Goal: Transaction & Acquisition: Purchase product/service

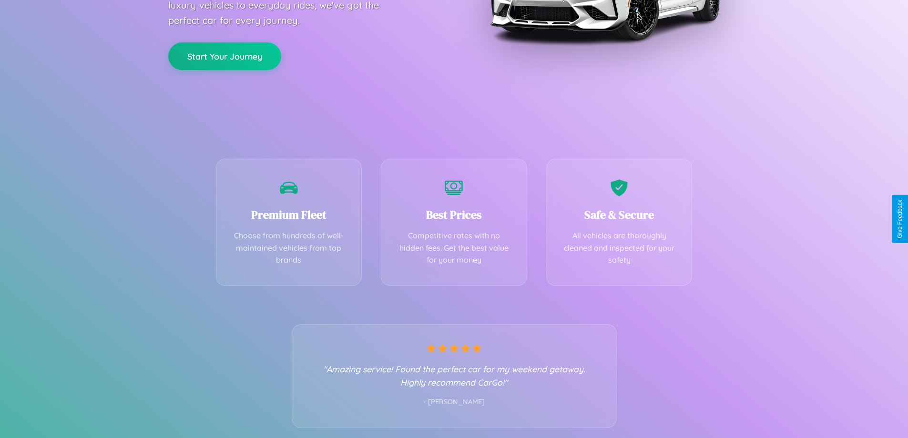
scroll to position [188, 0]
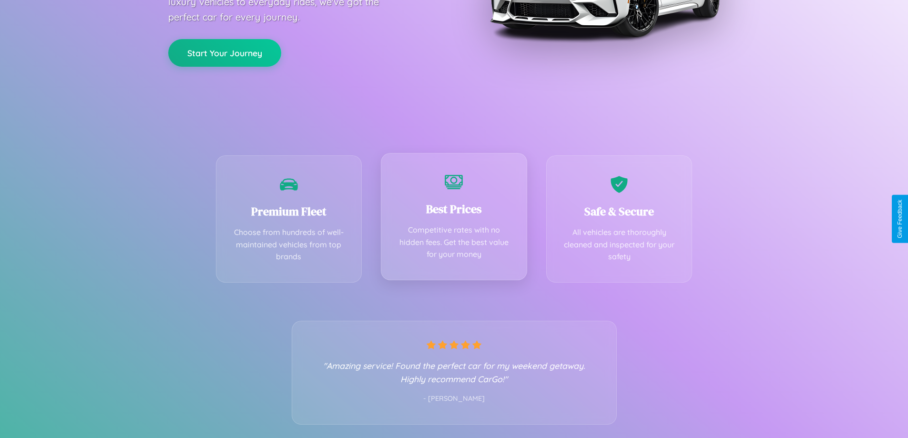
click at [454, 219] on div "Best Prices Competitive rates with no hidden fees. Get the best value for your …" at bounding box center [454, 216] width 146 height 127
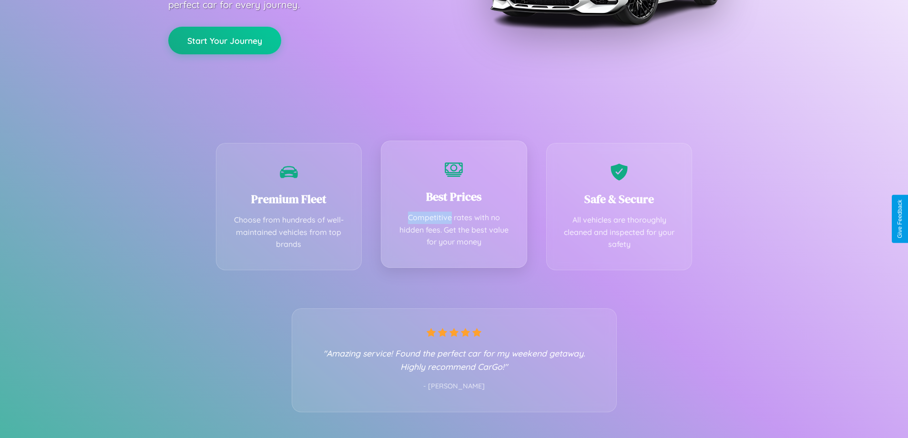
scroll to position [0, 0]
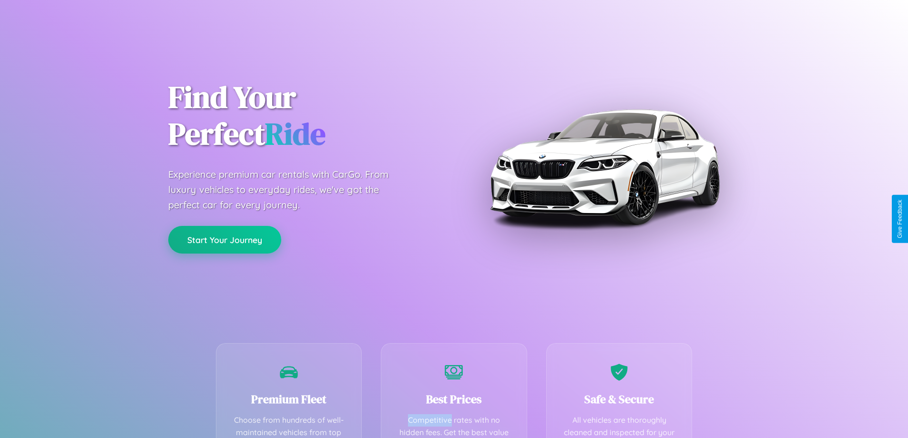
click at [225, 240] on button "Start Your Journey" at bounding box center [224, 240] width 113 height 28
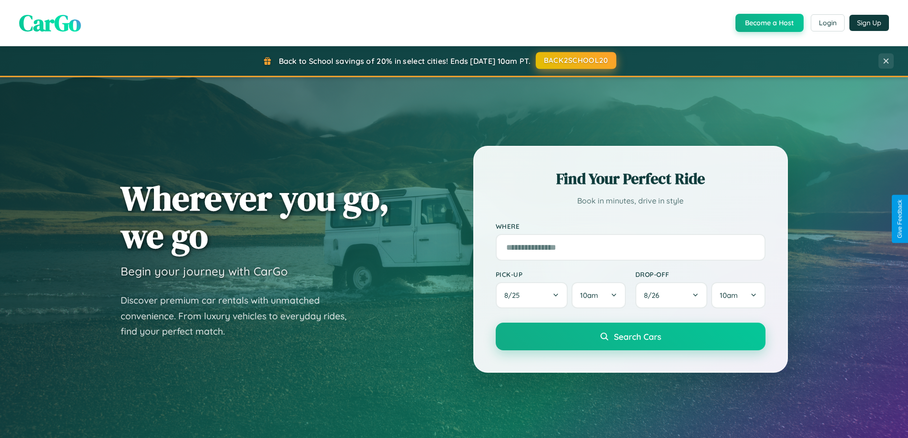
click at [575, 61] on button "BACK2SCHOOL20" at bounding box center [576, 60] width 81 height 17
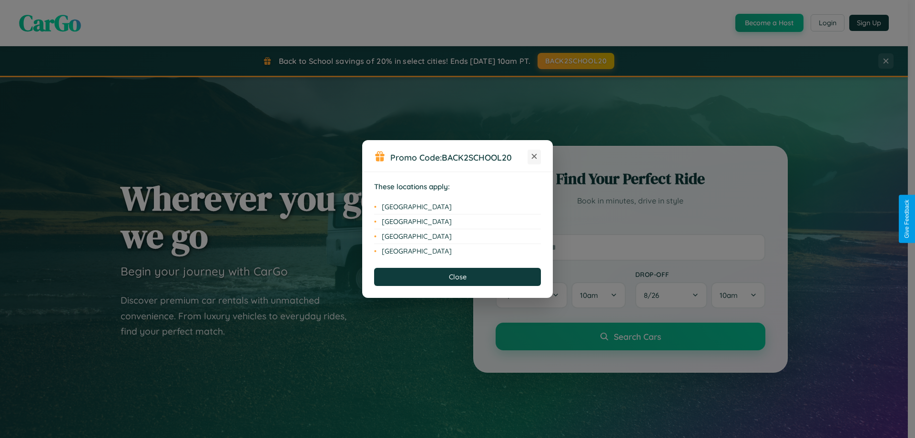
click at [534, 157] on icon at bounding box center [534, 156] width 5 height 5
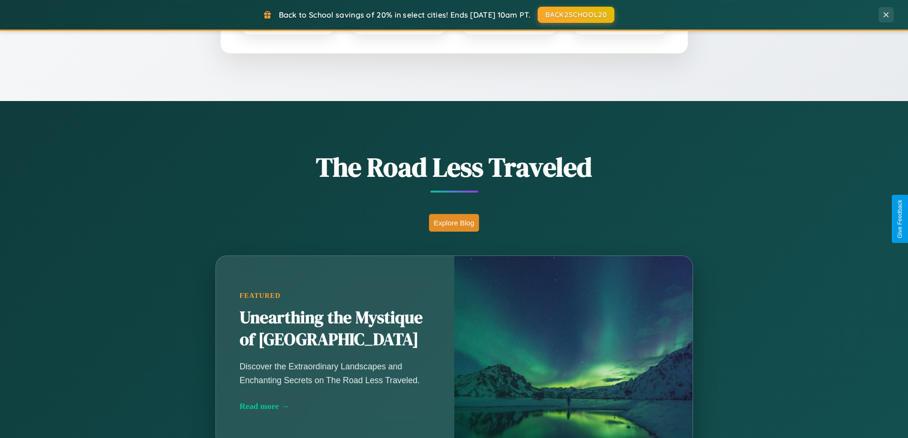
scroll to position [656, 0]
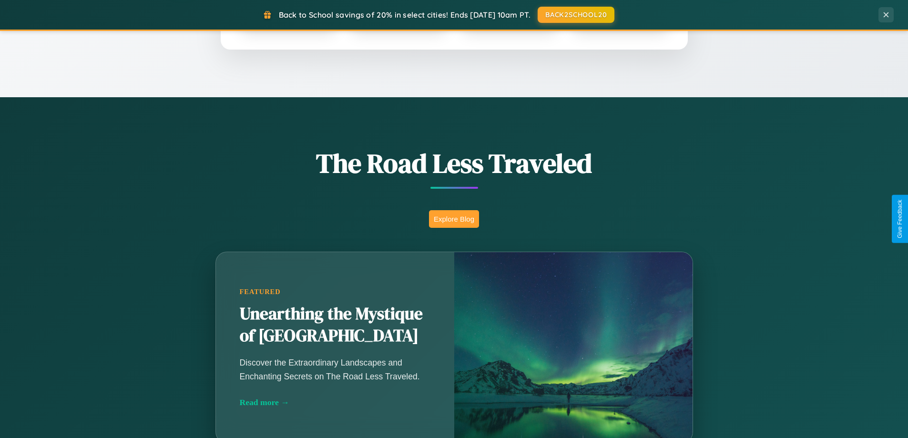
click at [454, 219] on button "Explore Blog" at bounding box center [454, 219] width 50 height 18
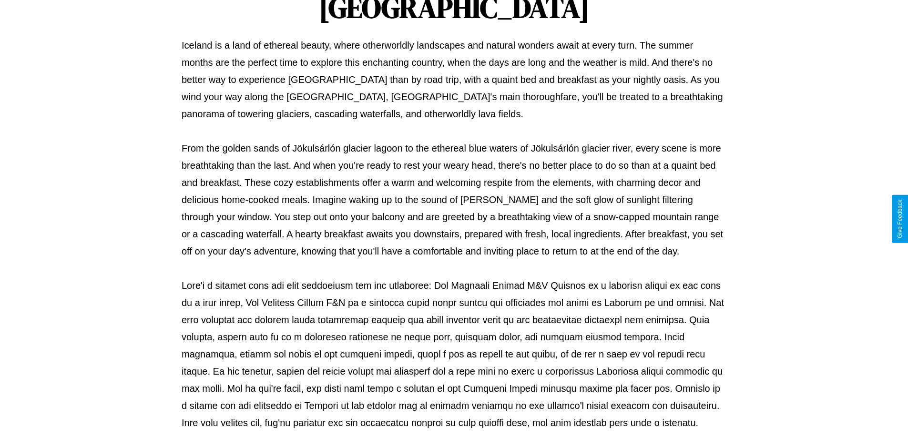
scroll to position [308, 0]
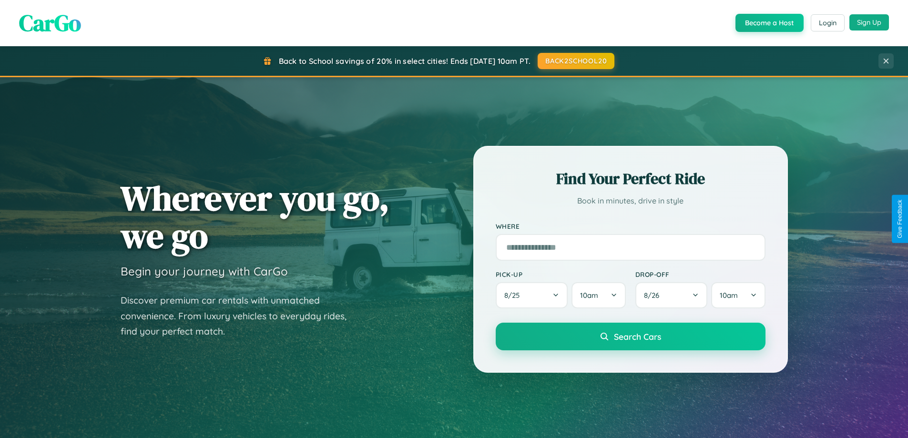
click at [869, 22] on button "Sign Up" at bounding box center [869, 22] width 40 height 16
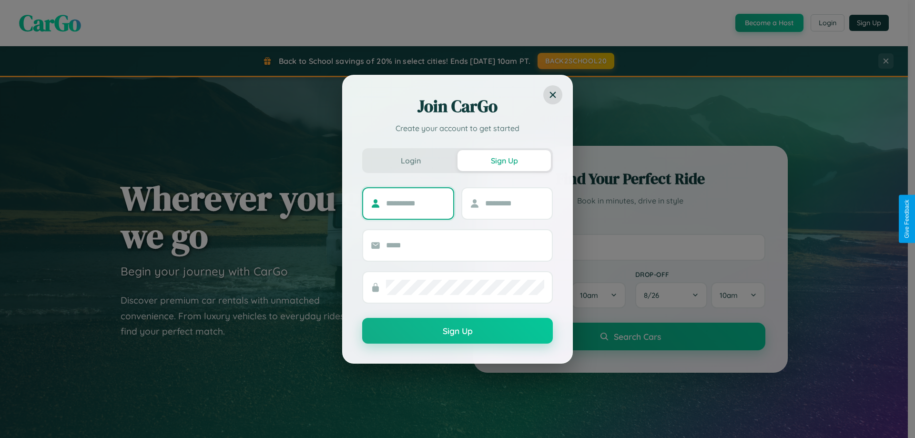
click at [416, 203] on input "text" at bounding box center [416, 203] width 60 height 15
type input "******"
click at [514, 203] on input "text" at bounding box center [515, 203] width 60 height 15
type input "******"
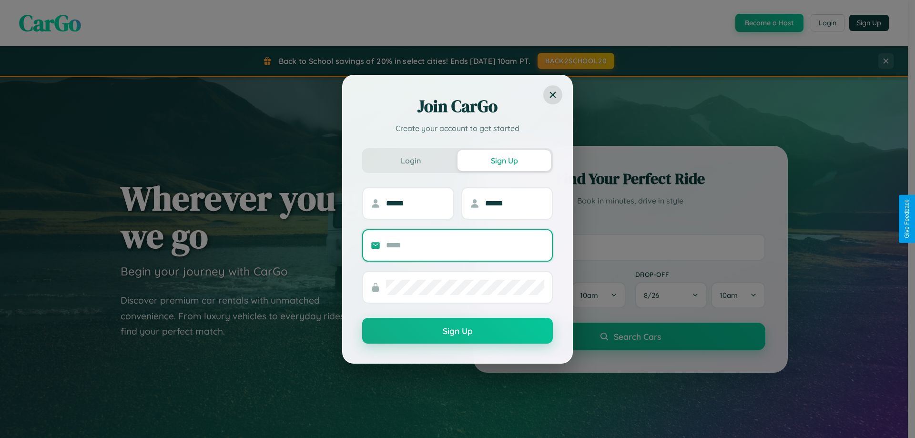
click at [465, 245] on input "text" at bounding box center [465, 245] width 158 height 15
type input "**********"
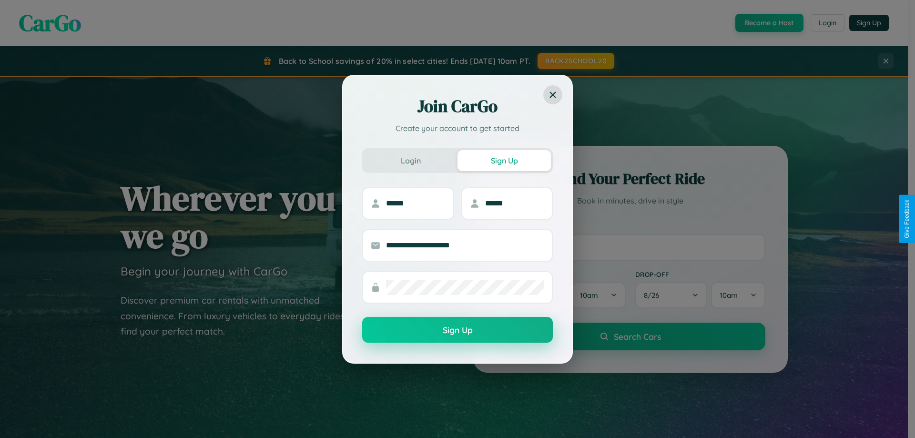
click at [458, 330] on button "Sign Up" at bounding box center [457, 330] width 191 height 26
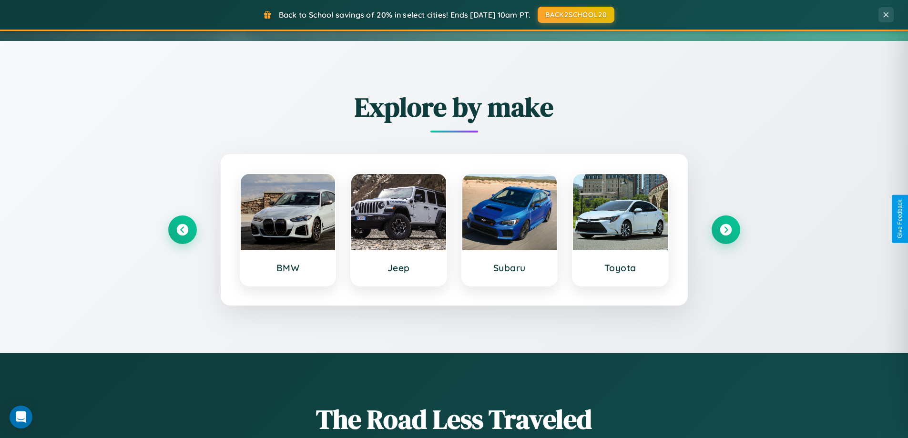
scroll to position [411, 0]
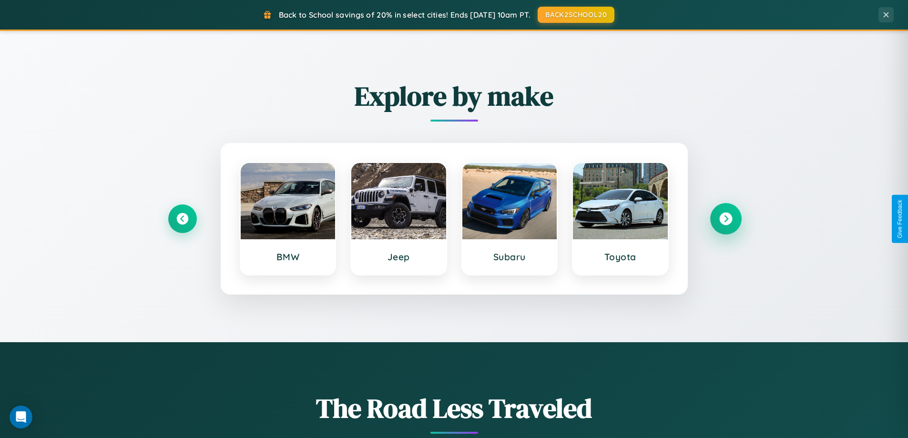
click at [725, 219] on icon at bounding box center [725, 219] width 13 height 13
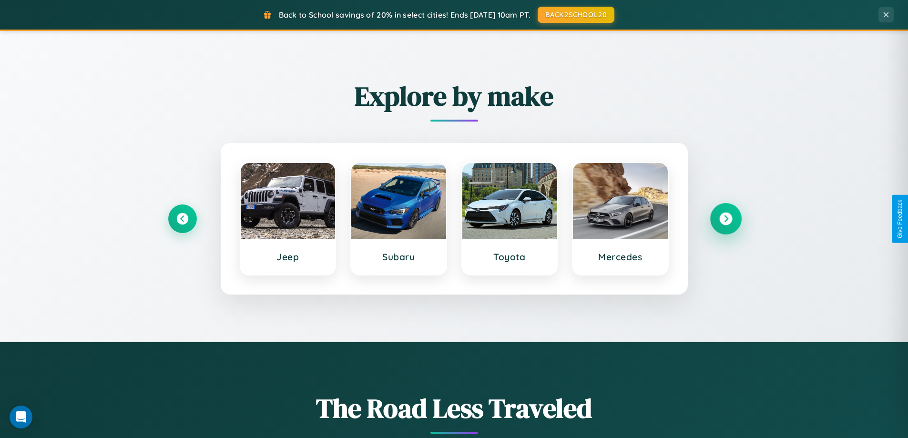
click at [725, 219] on icon at bounding box center [725, 219] width 13 height 13
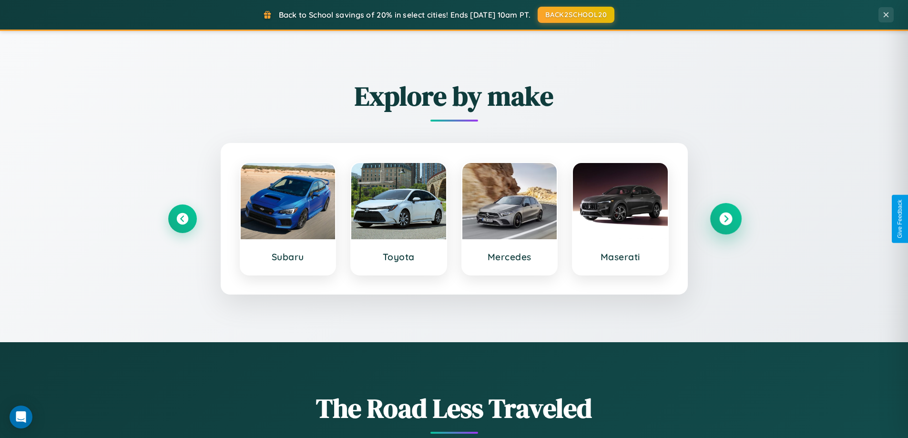
click at [725, 219] on icon at bounding box center [725, 219] width 13 height 13
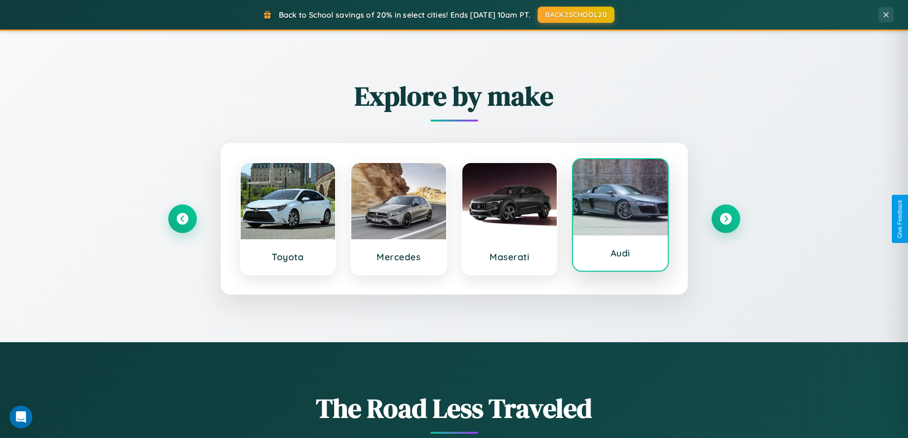
click at [620, 217] on div at bounding box center [620, 197] width 95 height 76
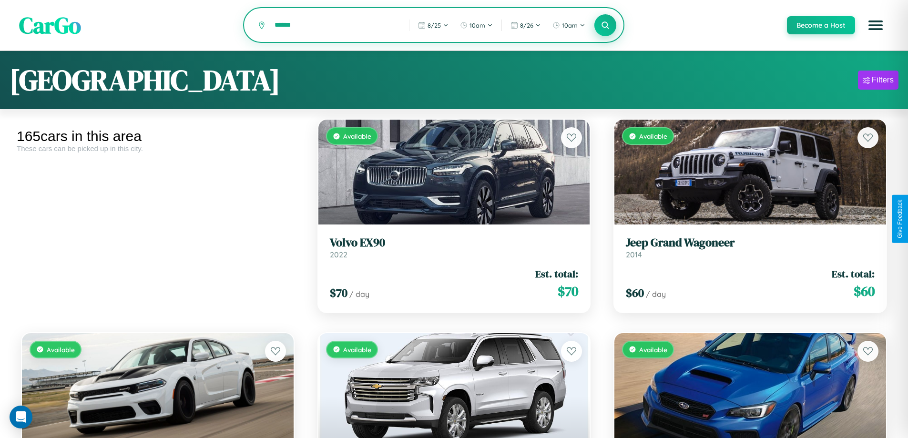
type input "******"
click at [605, 25] on icon at bounding box center [605, 24] width 9 height 9
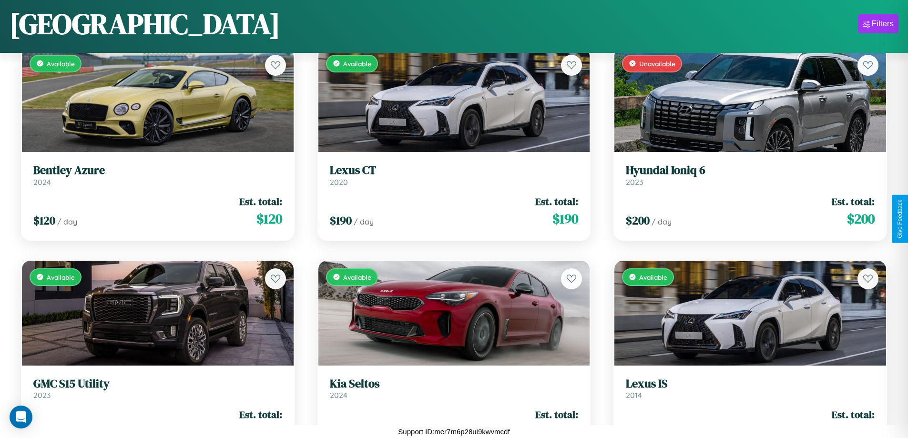
scroll to position [5897, 0]
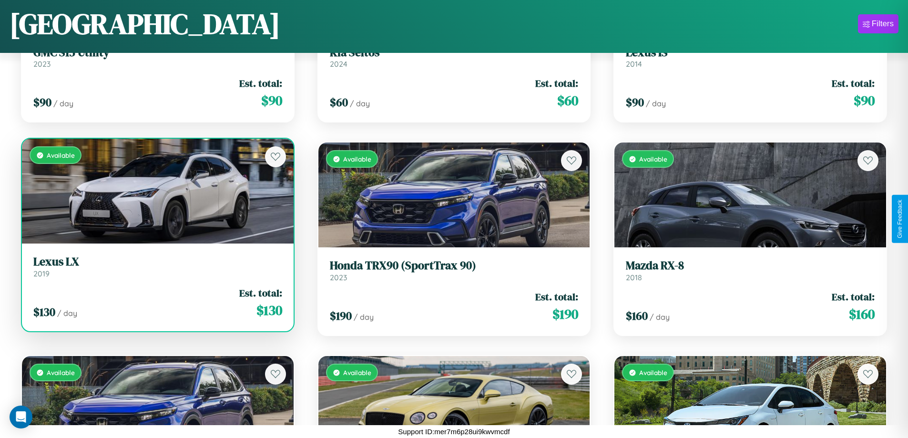
click at [156, 195] on div "Available" at bounding box center [158, 191] width 272 height 105
click at [156, 191] on div "Available" at bounding box center [158, 191] width 272 height 105
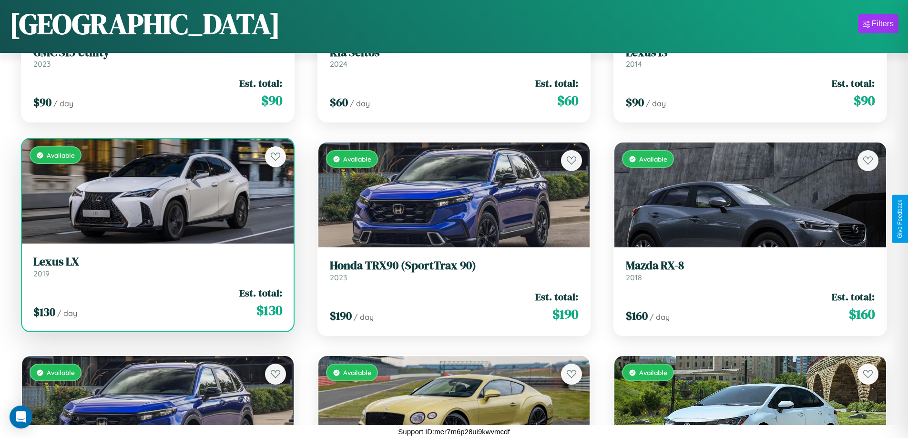
click at [156, 191] on div "Available" at bounding box center [158, 191] width 272 height 105
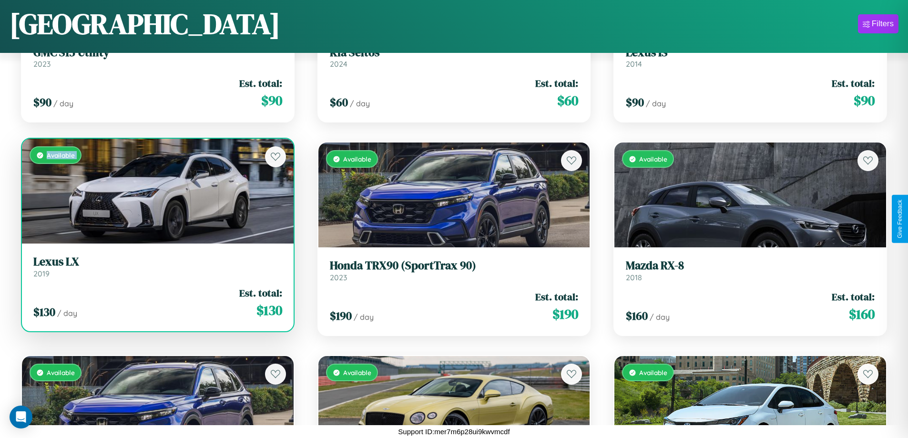
click at [156, 191] on div "Available" at bounding box center [158, 191] width 272 height 105
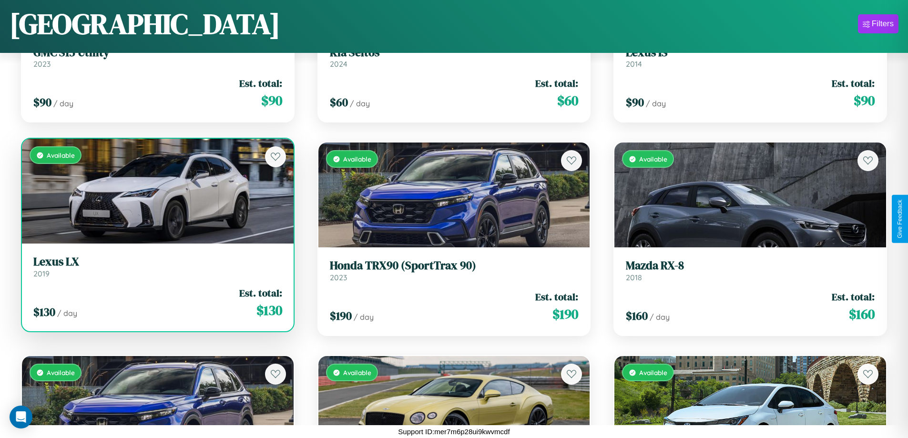
click at [156, 191] on div "Available" at bounding box center [158, 191] width 272 height 105
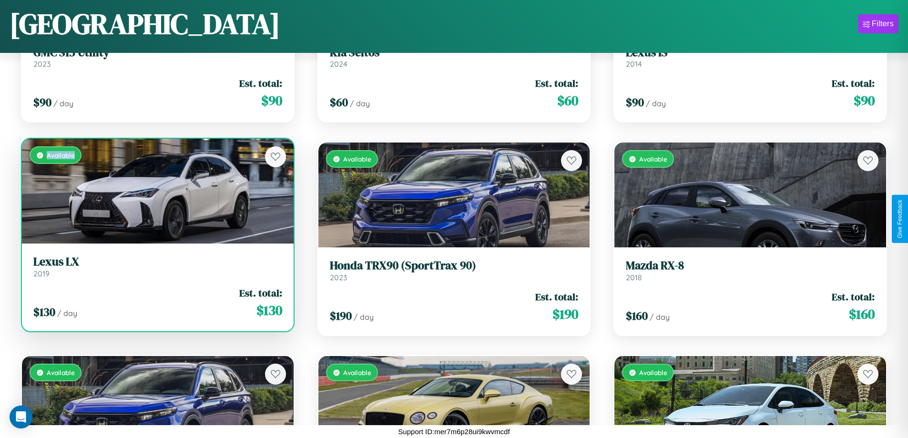
click at [156, 191] on div "Available" at bounding box center [158, 191] width 272 height 105
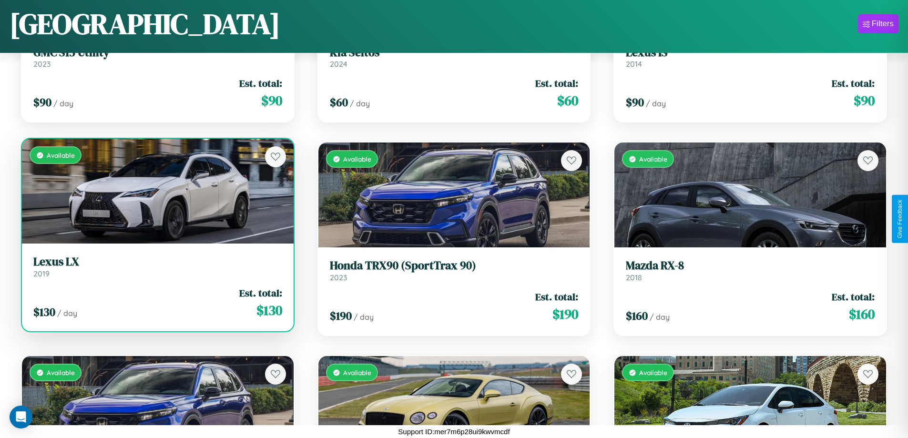
click at [156, 266] on h3 "Lexus LX" at bounding box center [157, 262] width 249 height 14
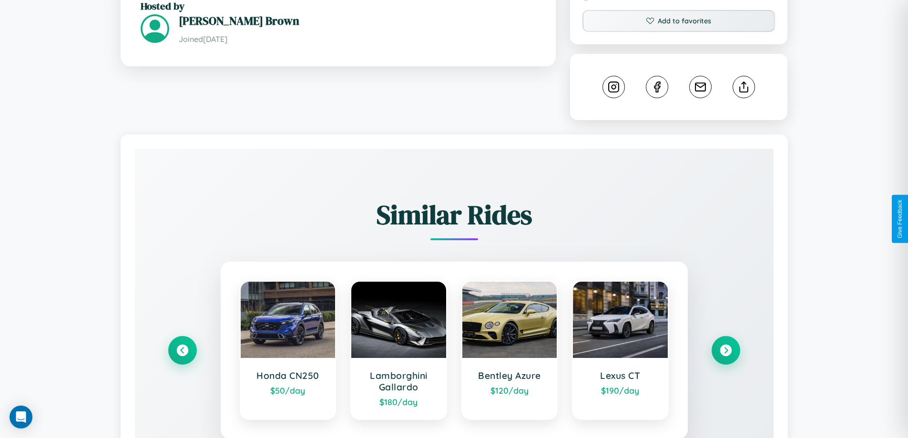
scroll to position [531, 0]
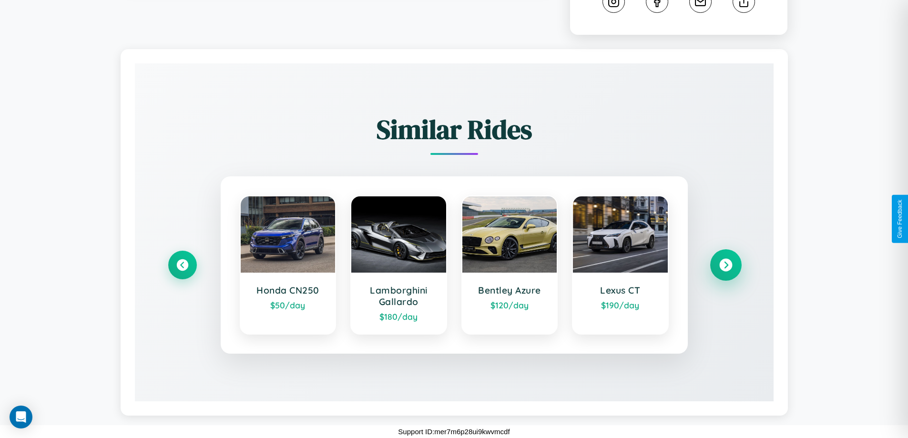
click at [725, 265] on icon at bounding box center [725, 265] width 13 height 13
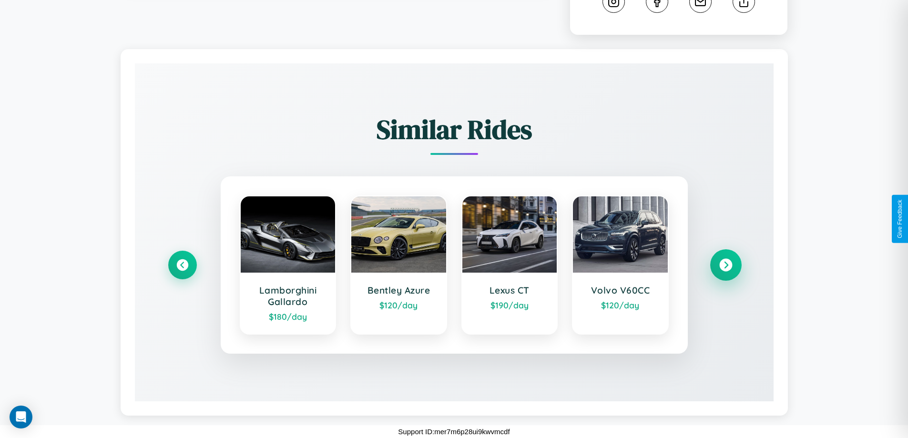
click at [725, 265] on icon at bounding box center [725, 265] width 13 height 13
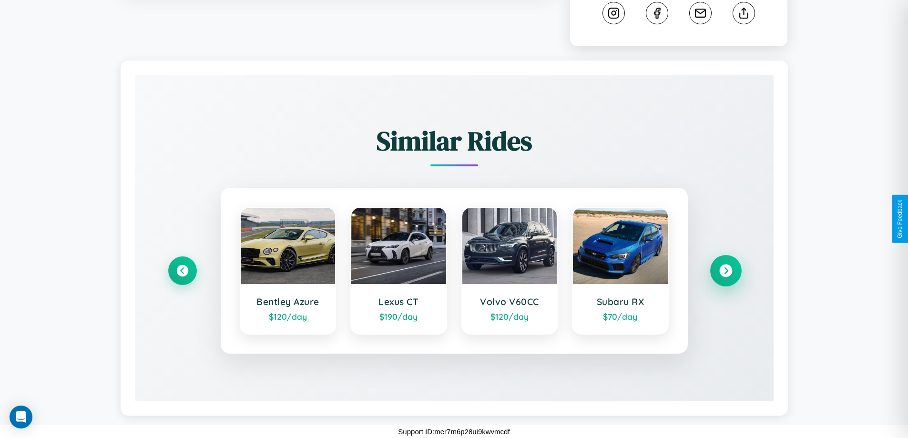
scroll to position [519, 0]
click at [725, 271] on icon at bounding box center [725, 271] width 13 height 13
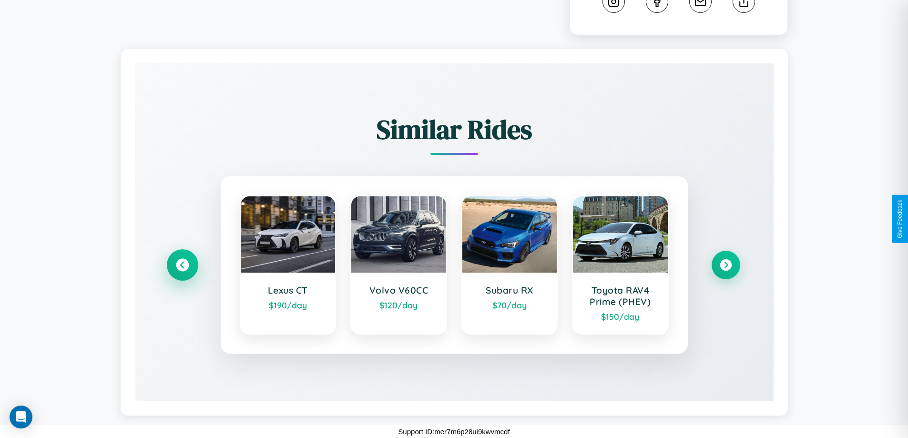
click at [182, 265] on icon at bounding box center [182, 265] width 13 height 13
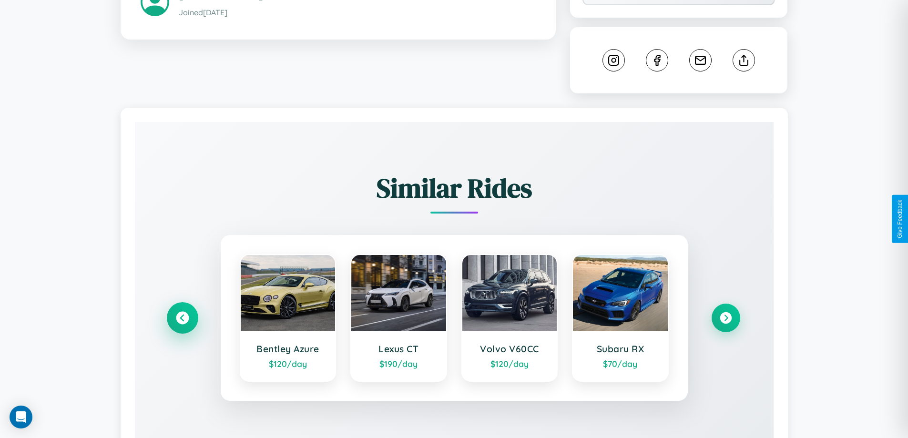
scroll to position [313, 0]
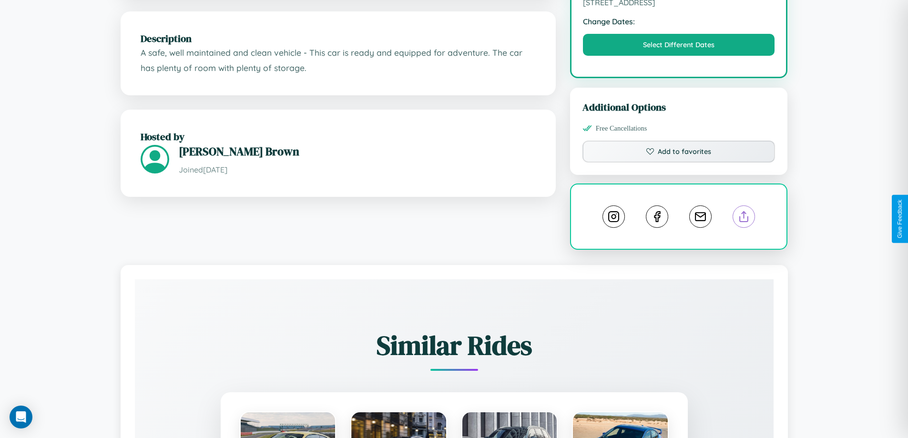
click at [744, 218] on line at bounding box center [744, 215] width 0 height 7
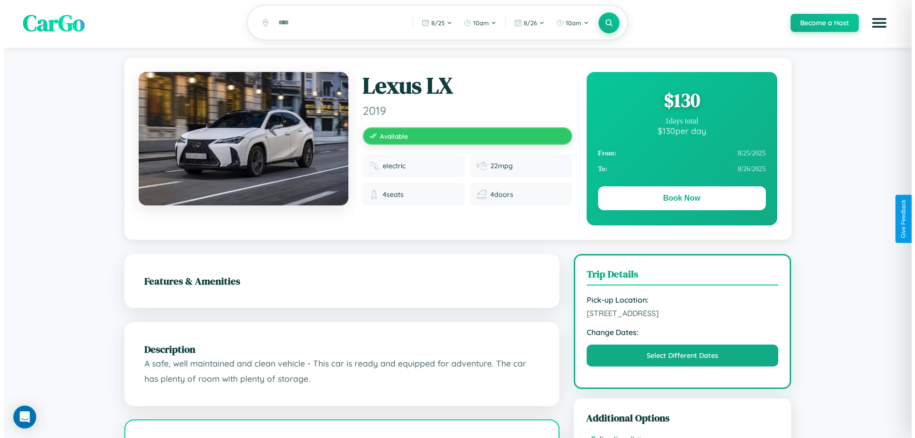
scroll to position [0, 0]
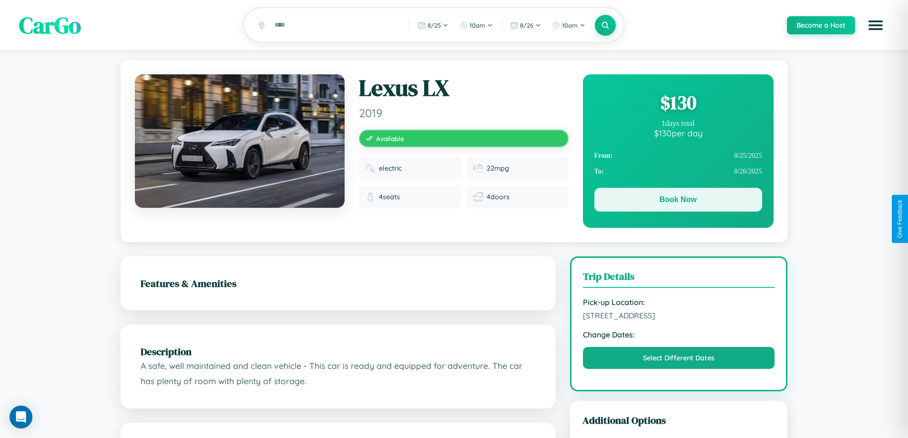
click at [678, 201] on button "Book Now" at bounding box center [678, 200] width 168 height 24
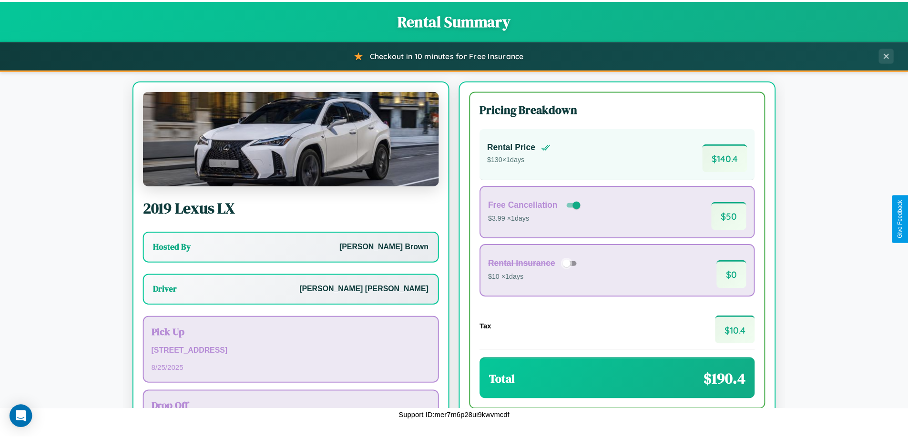
scroll to position [69, 0]
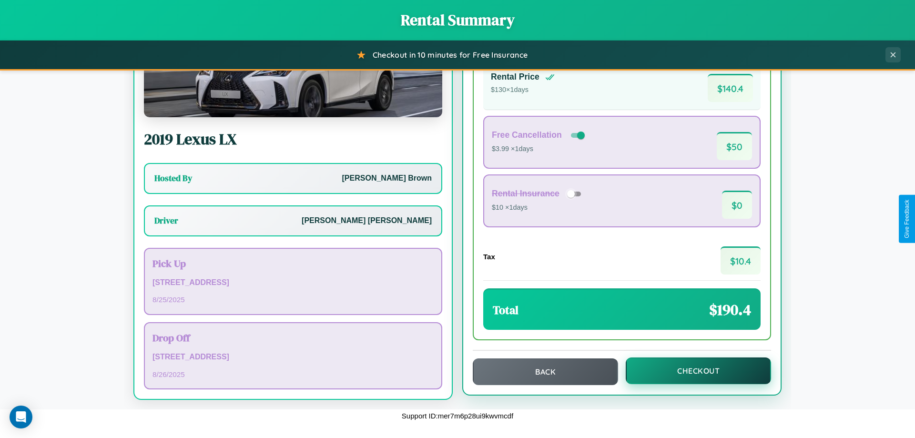
click at [692, 371] on button "Checkout" at bounding box center [698, 370] width 145 height 27
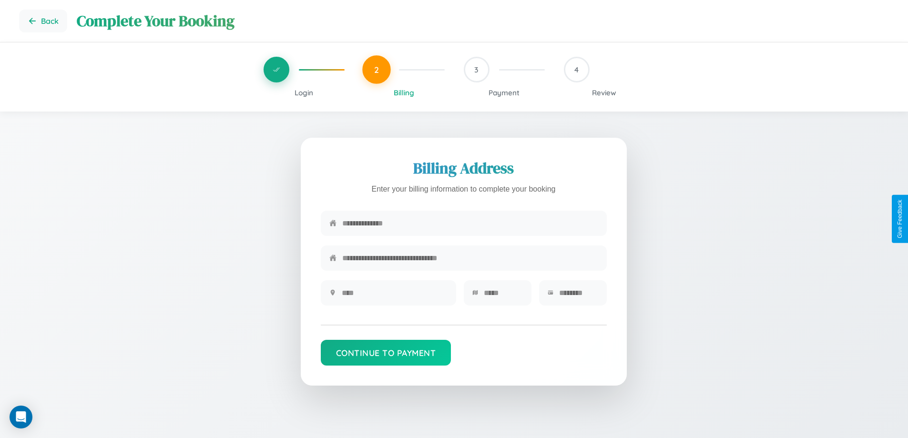
click at [470, 224] on input "text" at bounding box center [470, 223] width 256 height 23
type input "**********"
click at [394, 296] on input "text" at bounding box center [395, 292] width 106 height 23
type input "********"
click at [503, 296] on input "text" at bounding box center [503, 292] width 39 height 23
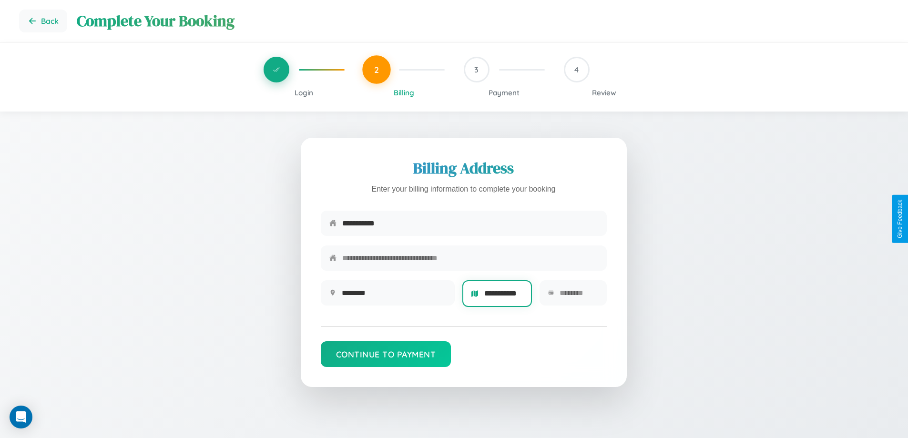
scroll to position [0, 3]
type input "**********"
click at [578, 296] on input "text" at bounding box center [579, 292] width 38 height 23
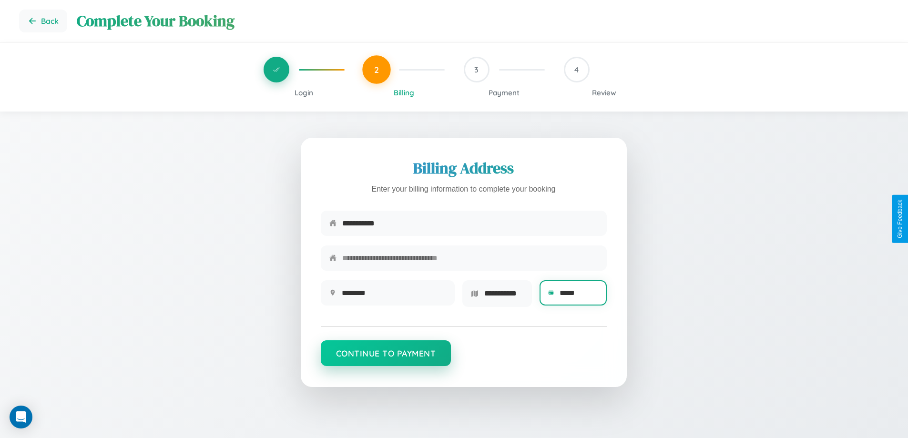
type input "*****"
click at [386, 357] on button "Continue to Payment" at bounding box center [386, 353] width 131 height 26
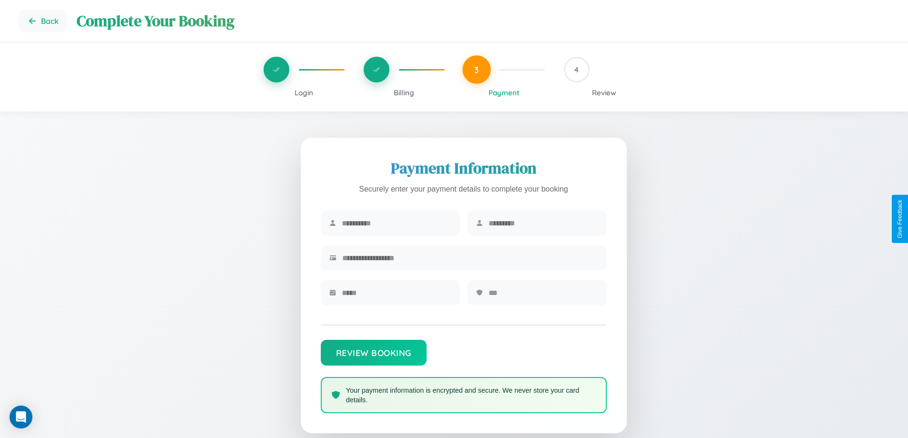
click at [396, 224] on input "text" at bounding box center [397, 223] width 110 height 23
type input "*****"
click at [543, 224] on input "text" at bounding box center [544, 223] width 110 height 23
type input "****"
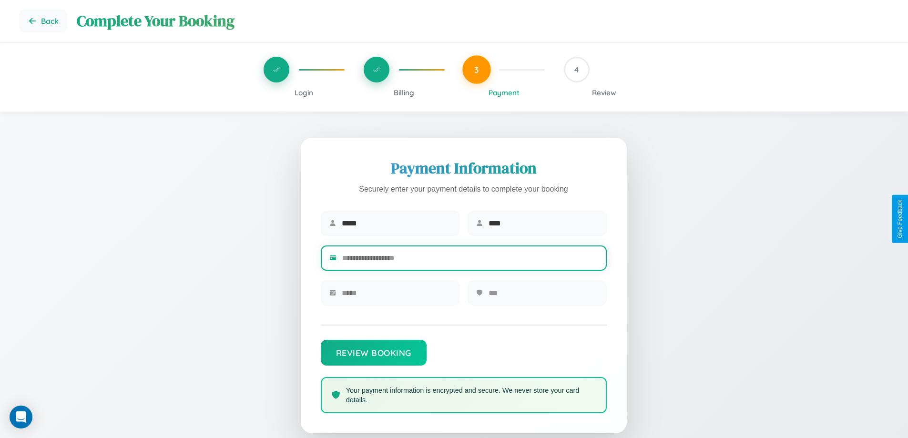
click at [470, 260] on input "text" at bounding box center [470, 257] width 256 height 23
type input "**********"
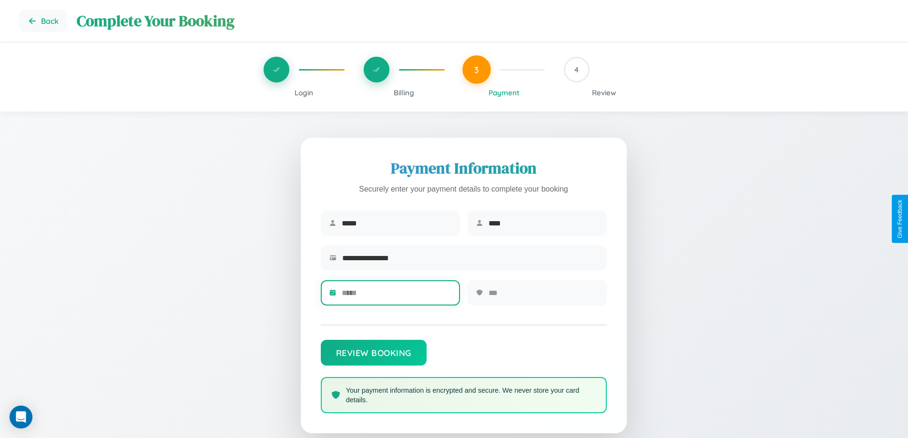
click at [396, 296] on input "text" at bounding box center [397, 292] width 110 height 23
type input "*****"
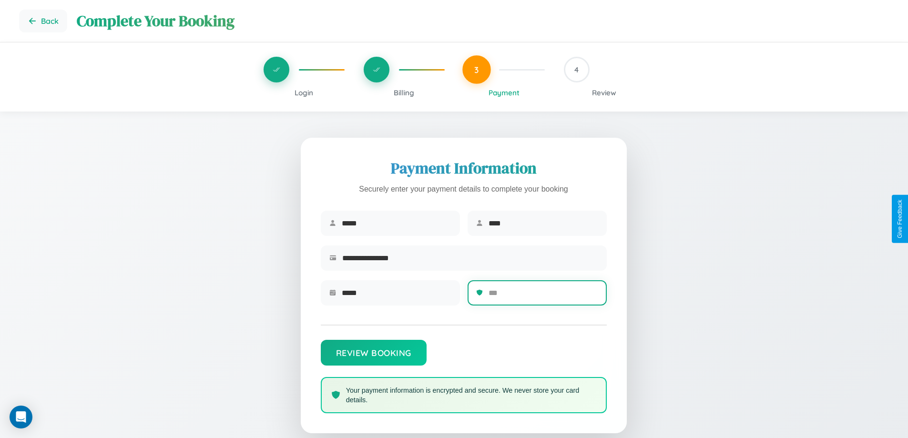
click at [543, 296] on input "text" at bounding box center [544, 292] width 110 height 23
type input "***"
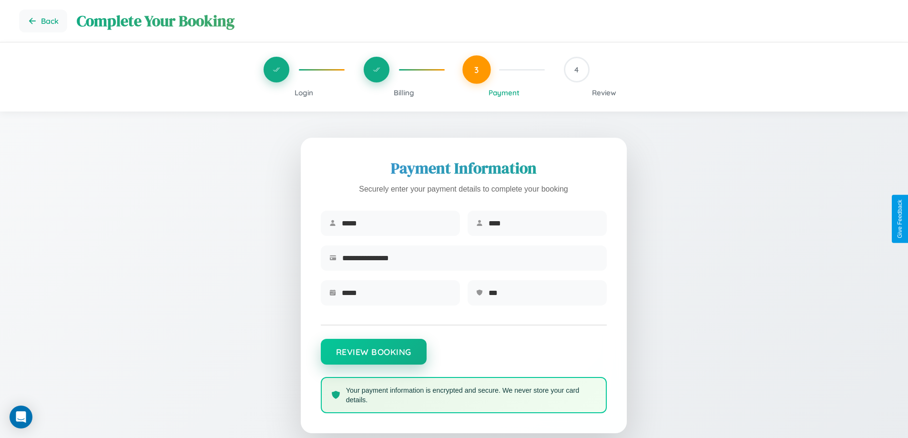
click at [373, 357] on button "Review Booking" at bounding box center [374, 352] width 106 height 26
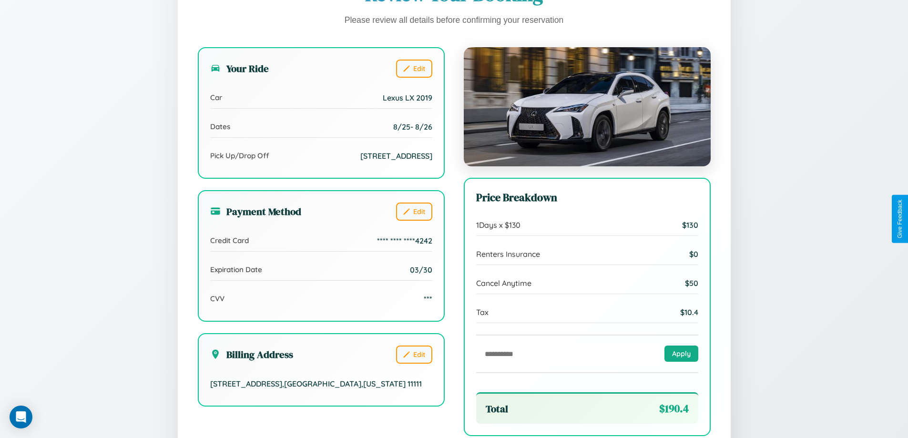
scroll to position [292, 0]
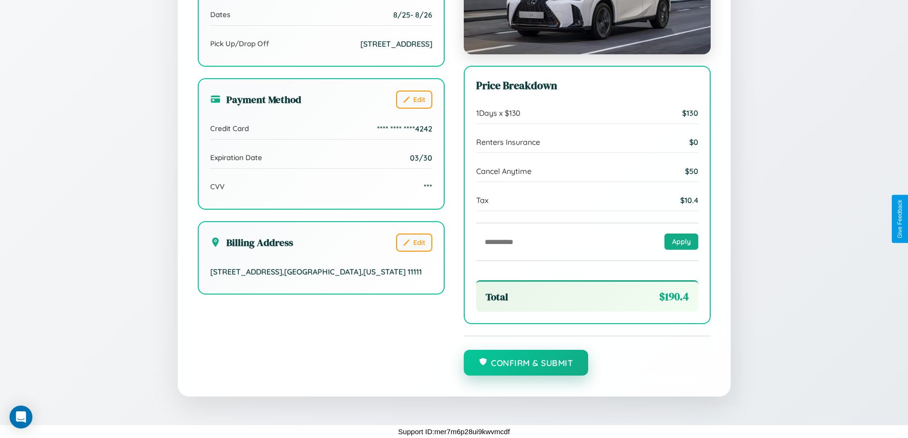
click at [526, 363] on button "Confirm & Submit" at bounding box center [526, 363] width 125 height 26
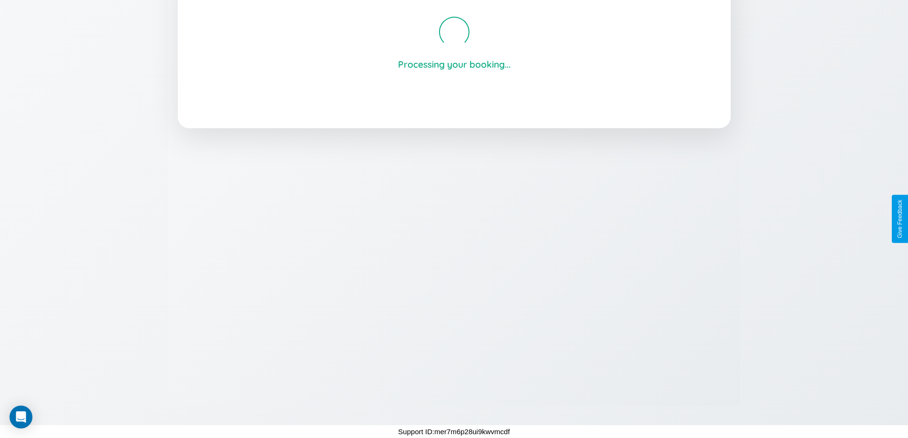
scroll to position [182, 0]
